Goal: Task Accomplishment & Management: Manage account settings

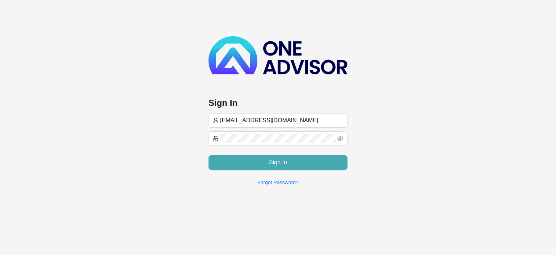
type input "[EMAIL_ADDRESS][DOMAIN_NAME]"
click at [286, 162] on span "Sign In" at bounding box center [278, 162] width 18 height 9
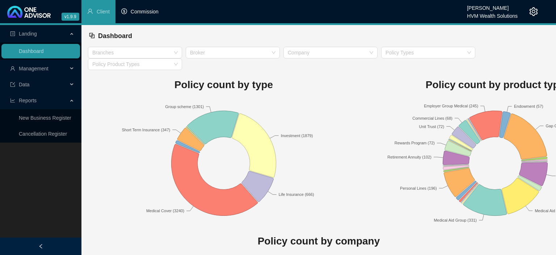
click at [141, 14] on span "Commission" at bounding box center [145, 12] width 28 height 6
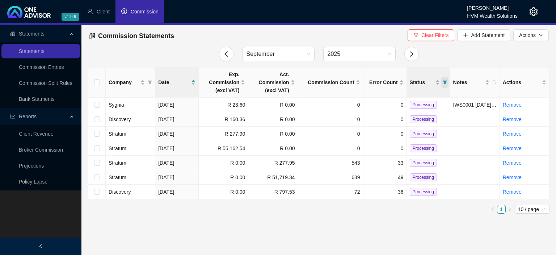
click at [447, 82] on icon "filter" at bounding box center [445, 82] width 4 height 4
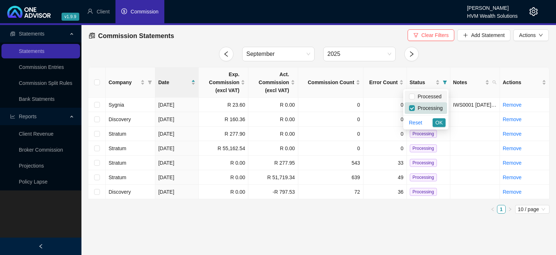
click at [433, 99] on span "Processed" at bounding box center [428, 96] width 27 height 6
click at [440, 124] on span "OK" at bounding box center [439, 122] width 7 height 8
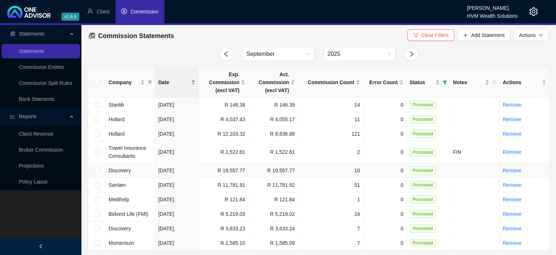
scroll to position [14, 0]
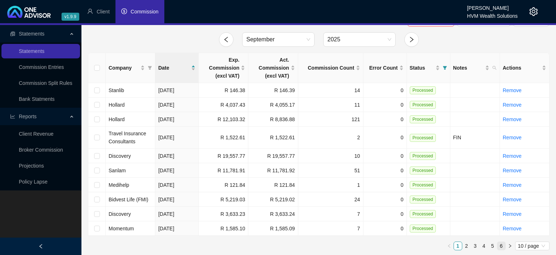
click at [503, 246] on link "6" at bounding box center [502, 246] width 8 height 8
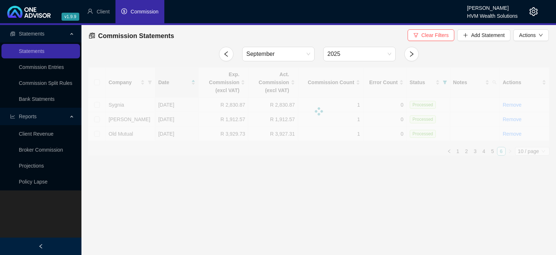
scroll to position [0, 0]
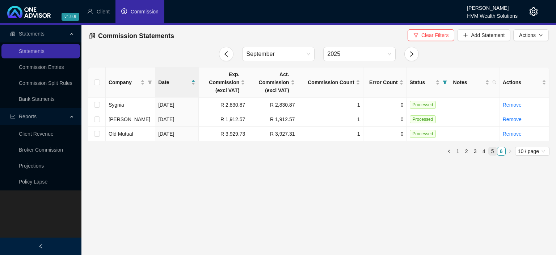
click at [493, 152] on link "5" at bounding box center [493, 151] width 8 height 8
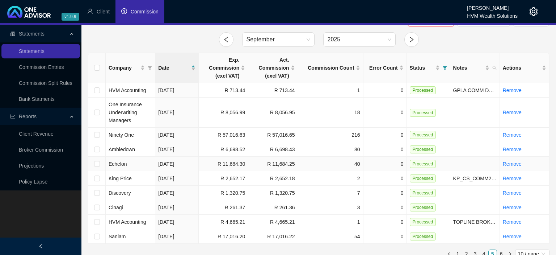
scroll to position [22, 0]
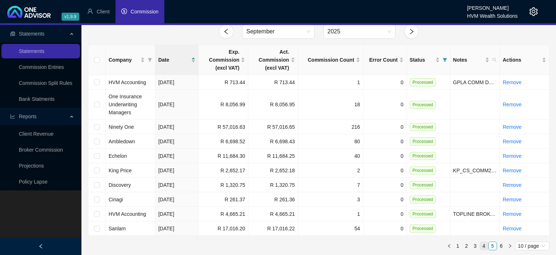
click at [484, 246] on link "4" at bounding box center [484, 246] width 8 height 8
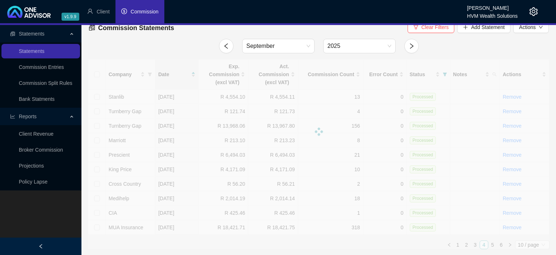
scroll to position [7, 0]
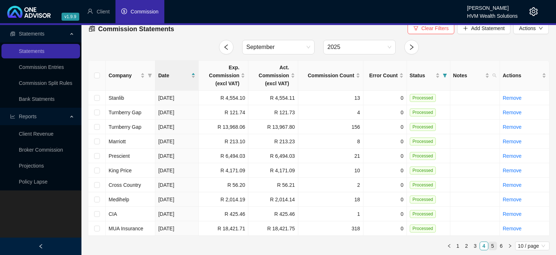
click at [492, 245] on link "5" at bounding box center [493, 246] width 8 height 8
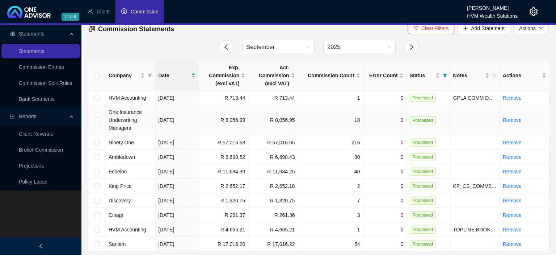
scroll to position [0, 0]
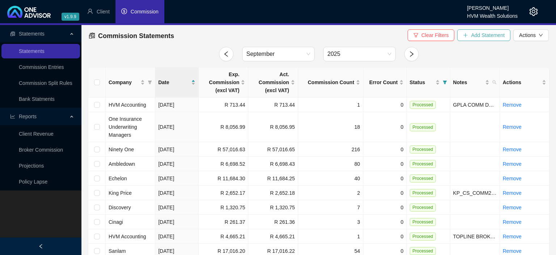
click at [474, 38] on span "Add Statement" at bounding box center [488, 35] width 34 height 8
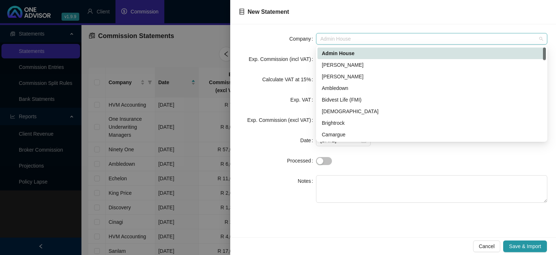
click at [328, 37] on span "Admin House" at bounding box center [432, 38] width 223 height 11
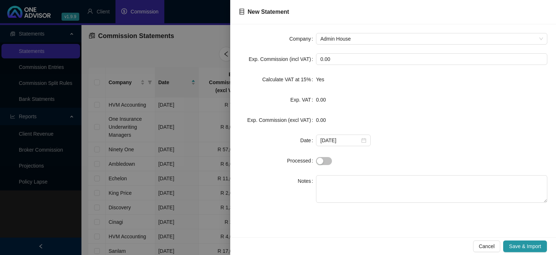
click at [207, 38] on div at bounding box center [278, 127] width 556 height 255
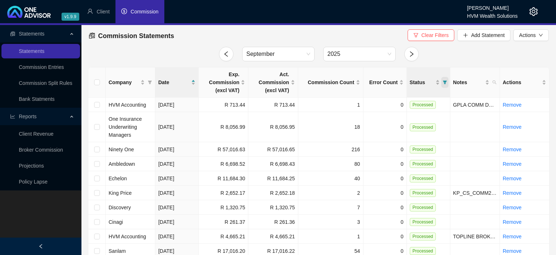
click at [445, 83] on icon "filter" at bounding box center [445, 82] width 4 height 4
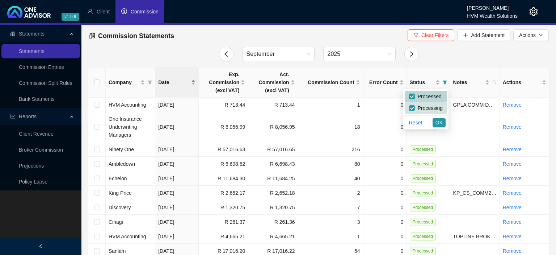
click at [423, 96] on span "Processed" at bounding box center [428, 96] width 27 height 6
checkbox input "false"
click at [441, 121] on span "OK" at bounding box center [439, 122] width 7 height 8
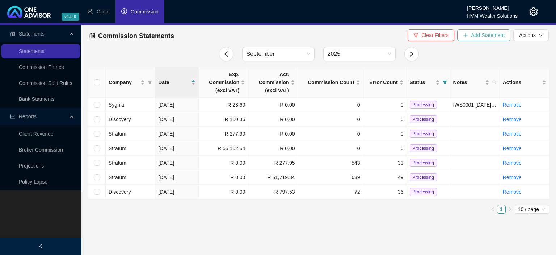
click at [485, 36] on span "Add Statement" at bounding box center [488, 35] width 34 height 8
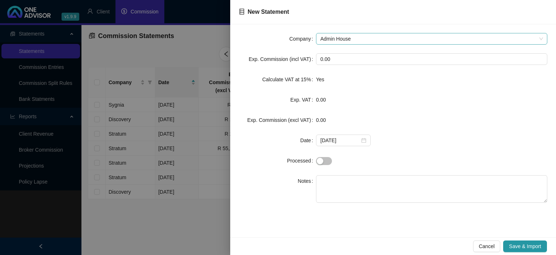
click at [328, 37] on span "Admin House" at bounding box center [432, 38] width 223 height 11
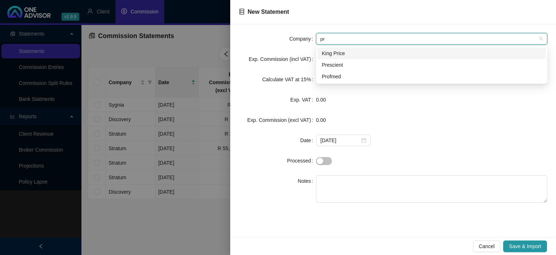
type input "pre"
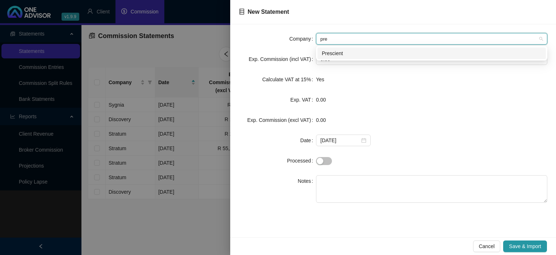
click at [335, 54] on div "Prescient" at bounding box center [432, 53] width 220 height 8
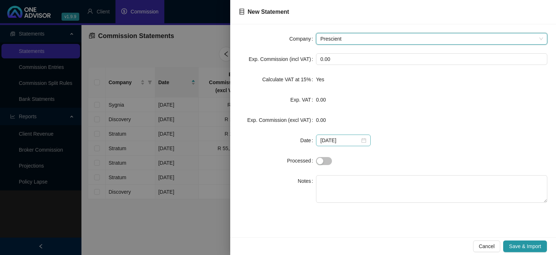
click at [360, 142] on div "[DATE]" at bounding box center [344, 140] width 46 height 8
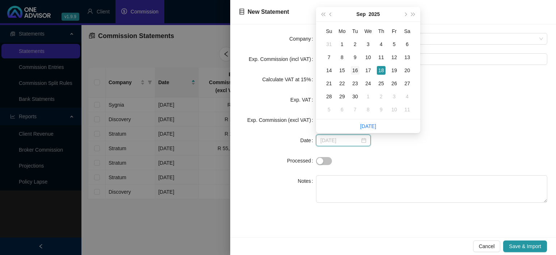
type input "[DATE]"
click at [355, 71] on div "16" at bounding box center [355, 70] width 9 height 9
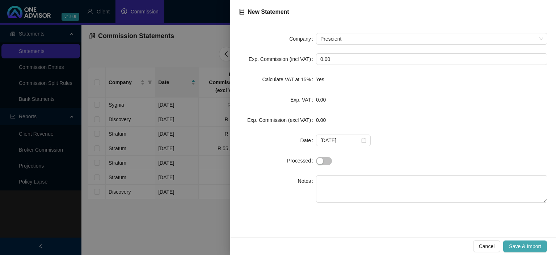
click at [528, 243] on span "Save & Import" at bounding box center [525, 246] width 32 height 8
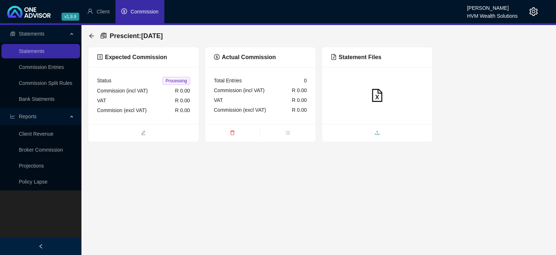
click at [370, 132] on span "upload" at bounding box center [377, 133] width 110 height 8
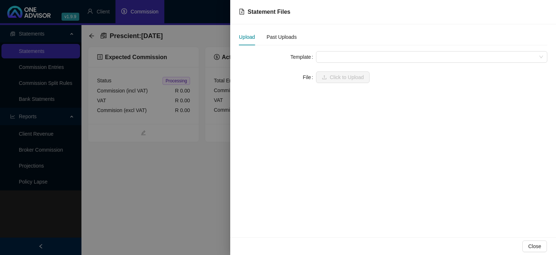
click at [345, 63] on form "Template File Click to Upload" at bounding box center [393, 67] width 309 height 32
click at [344, 59] on span at bounding box center [432, 56] width 223 height 11
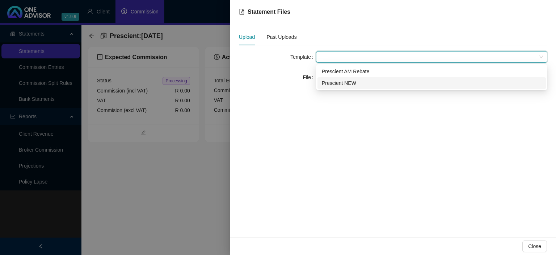
click at [343, 81] on div "Prescient NEW" at bounding box center [432, 83] width 220 height 8
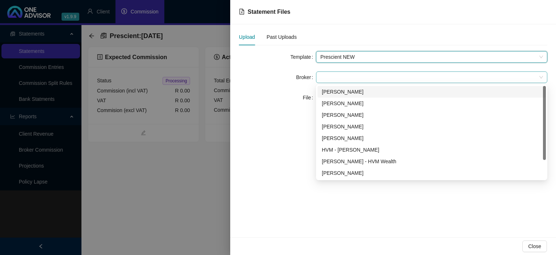
click at [339, 78] on span at bounding box center [432, 77] width 223 height 11
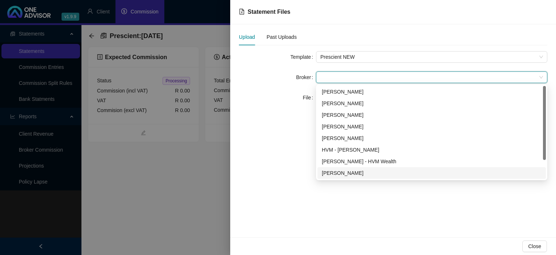
click at [346, 173] on div "[PERSON_NAME]" at bounding box center [432, 173] width 220 height 8
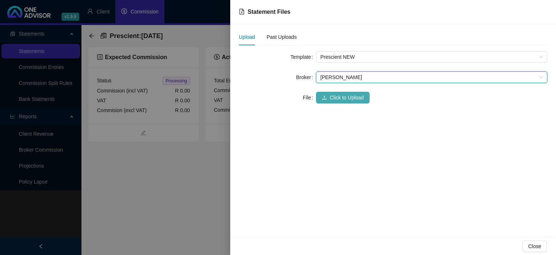
click at [347, 100] on span "Click to Upload" at bounding box center [347, 97] width 34 height 8
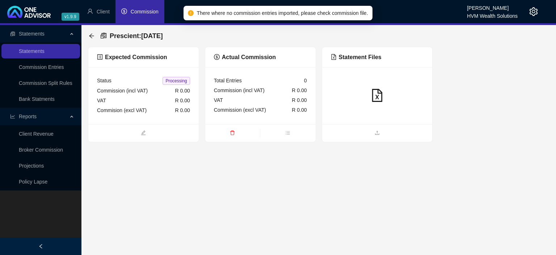
click at [233, 133] on icon "delete" at bounding box center [232, 132] width 5 height 5
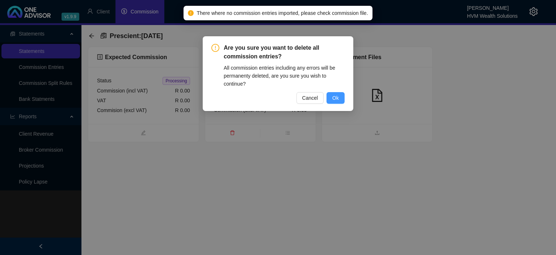
click at [340, 97] on button "Ok" at bounding box center [336, 98] width 18 height 12
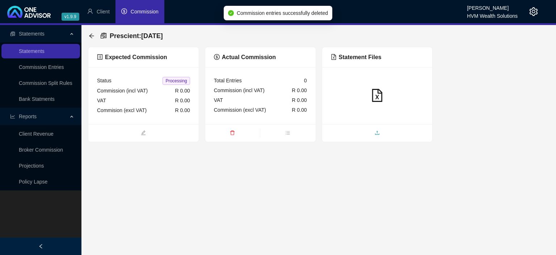
click at [367, 132] on span "upload" at bounding box center [377, 133] width 110 height 8
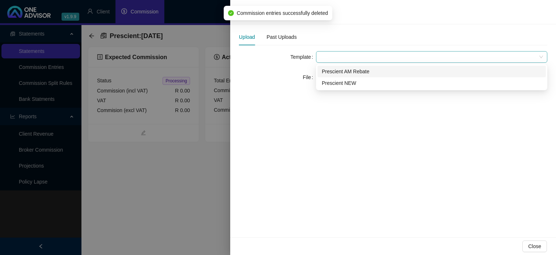
click at [341, 57] on span at bounding box center [432, 56] width 223 height 11
click at [340, 73] on div "Prescient AM Rebate" at bounding box center [432, 71] width 220 height 8
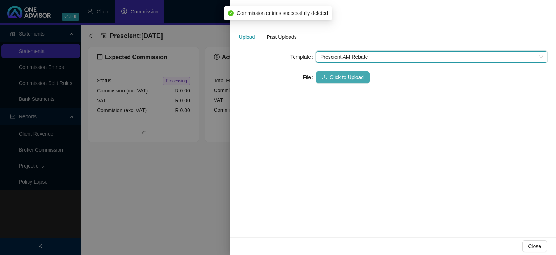
click at [340, 74] on span "Click to Upload" at bounding box center [347, 77] width 34 height 8
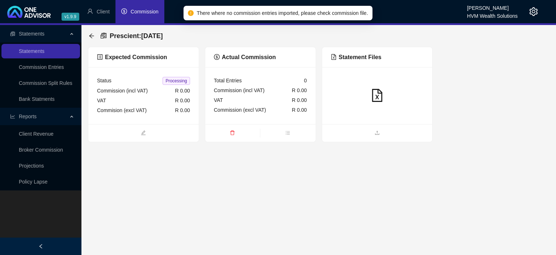
click at [230, 135] on span "delete" at bounding box center [232, 133] width 55 height 8
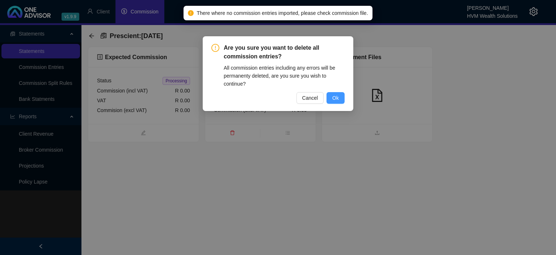
click at [341, 98] on button "Ok" at bounding box center [336, 98] width 18 height 12
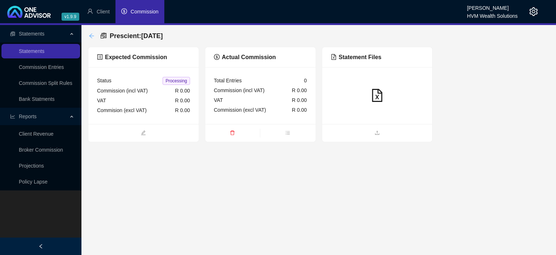
click at [91, 34] on icon "arrow-left" at bounding box center [92, 36] width 6 height 6
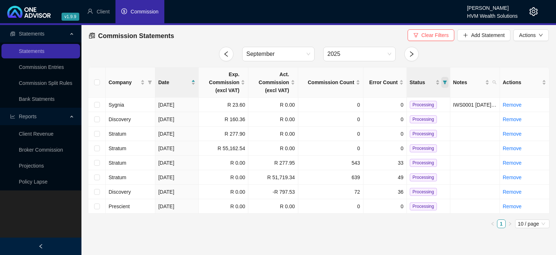
click at [447, 81] on icon "filter" at bounding box center [445, 82] width 4 height 4
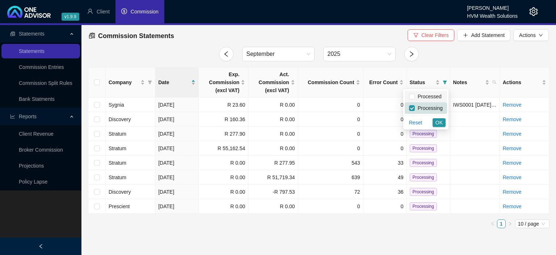
click at [410, 96] on li "Processed" at bounding box center [426, 97] width 42 height 12
click at [442, 121] on span "OK" at bounding box center [439, 122] width 7 height 8
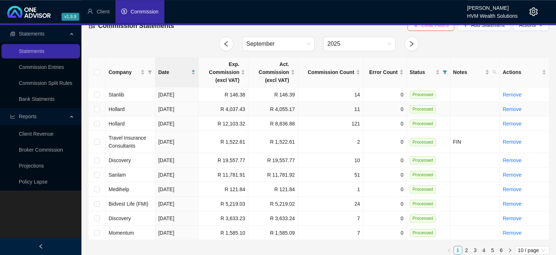
scroll to position [14, 0]
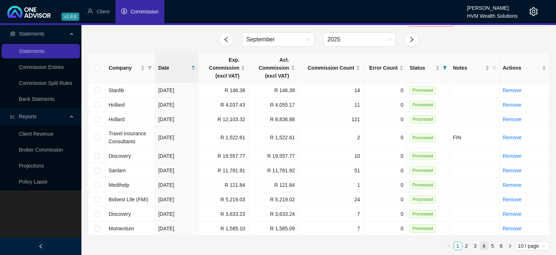
click at [483, 244] on link "4" at bounding box center [484, 246] width 8 height 8
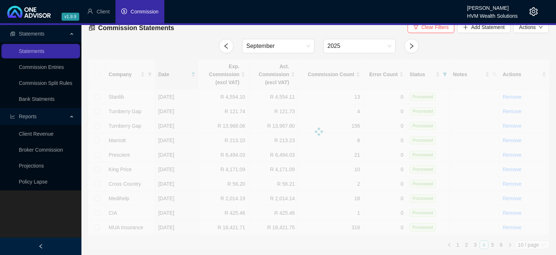
scroll to position [7, 0]
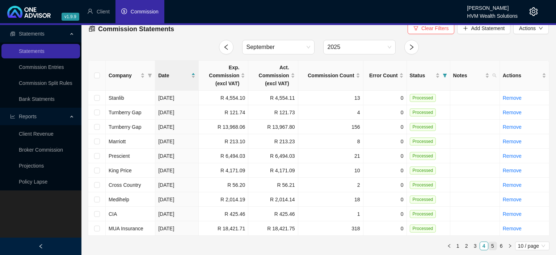
click at [493, 244] on link "5" at bounding box center [493, 246] width 8 height 8
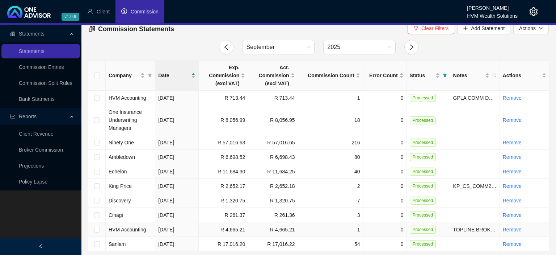
click at [416, 228] on span "Processed" at bounding box center [423, 229] width 26 height 8
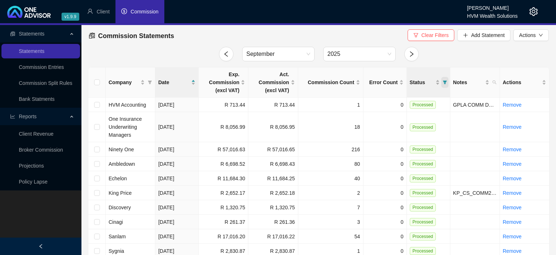
click at [445, 85] on span "Status" at bounding box center [445, 82] width 7 height 11
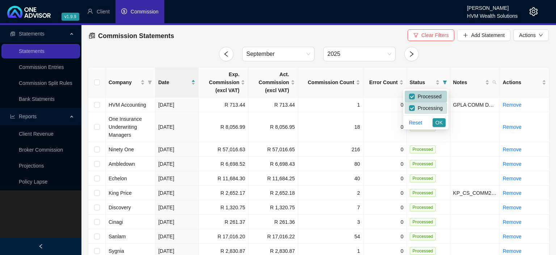
click at [410, 96] on li "Processed" at bounding box center [426, 97] width 42 height 12
checkbox input "false"
click at [438, 123] on span "OK" at bounding box center [439, 122] width 7 height 8
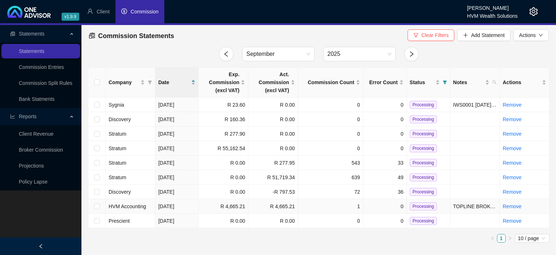
click at [213, 205] on td "R 4,665.21" at bounding box center [224, 206] width 50 height 14
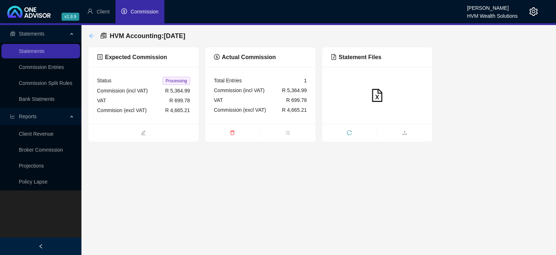
click at [89, 37] on icon "arrow-left" at bounding box center [92, 36] width 6 height 6
